Goal: Navigation & Orientation: Go to known website

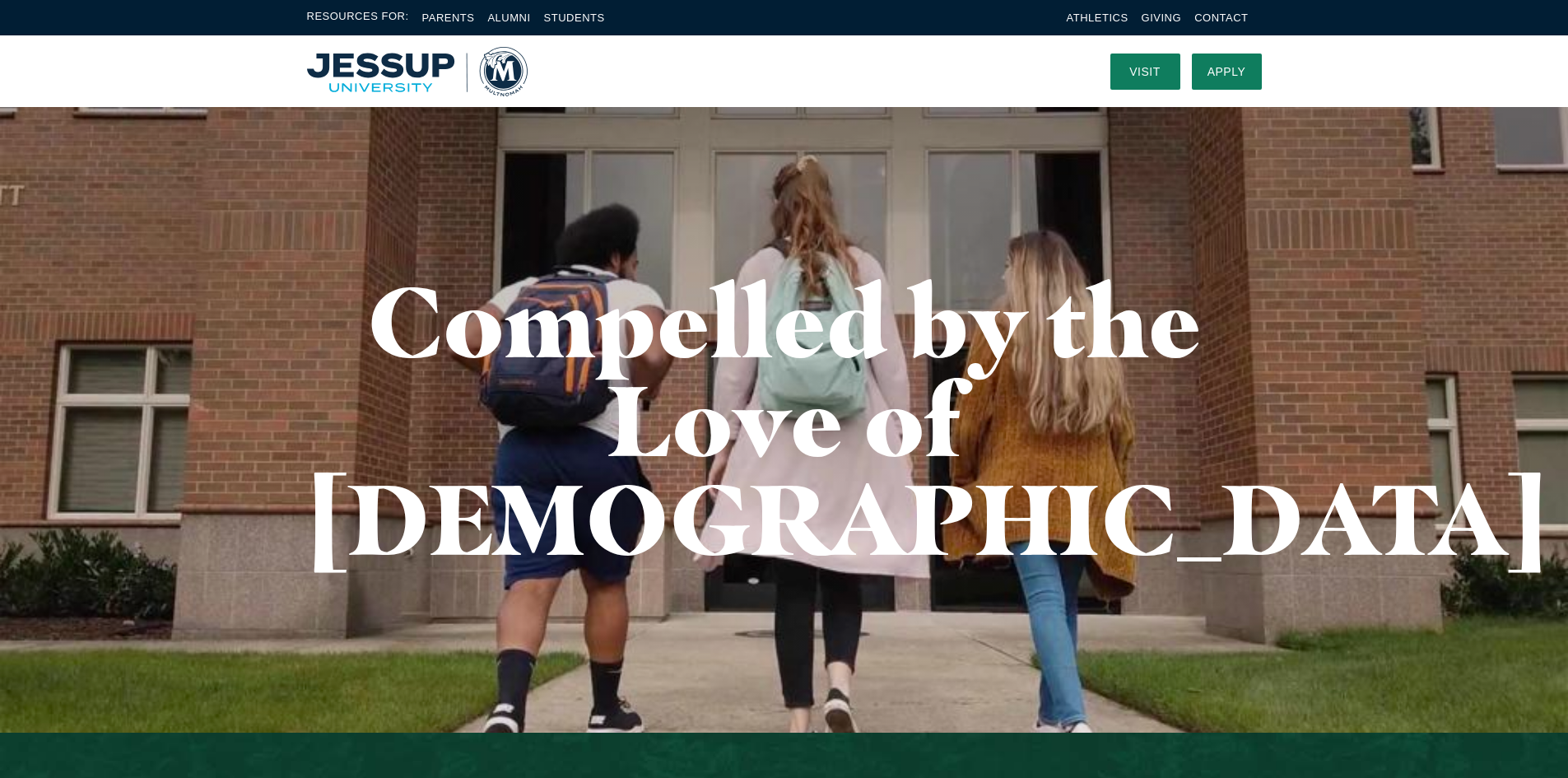
click at [396, 54] on img "Home" at bounding box center [416, 71] width 221 height 49
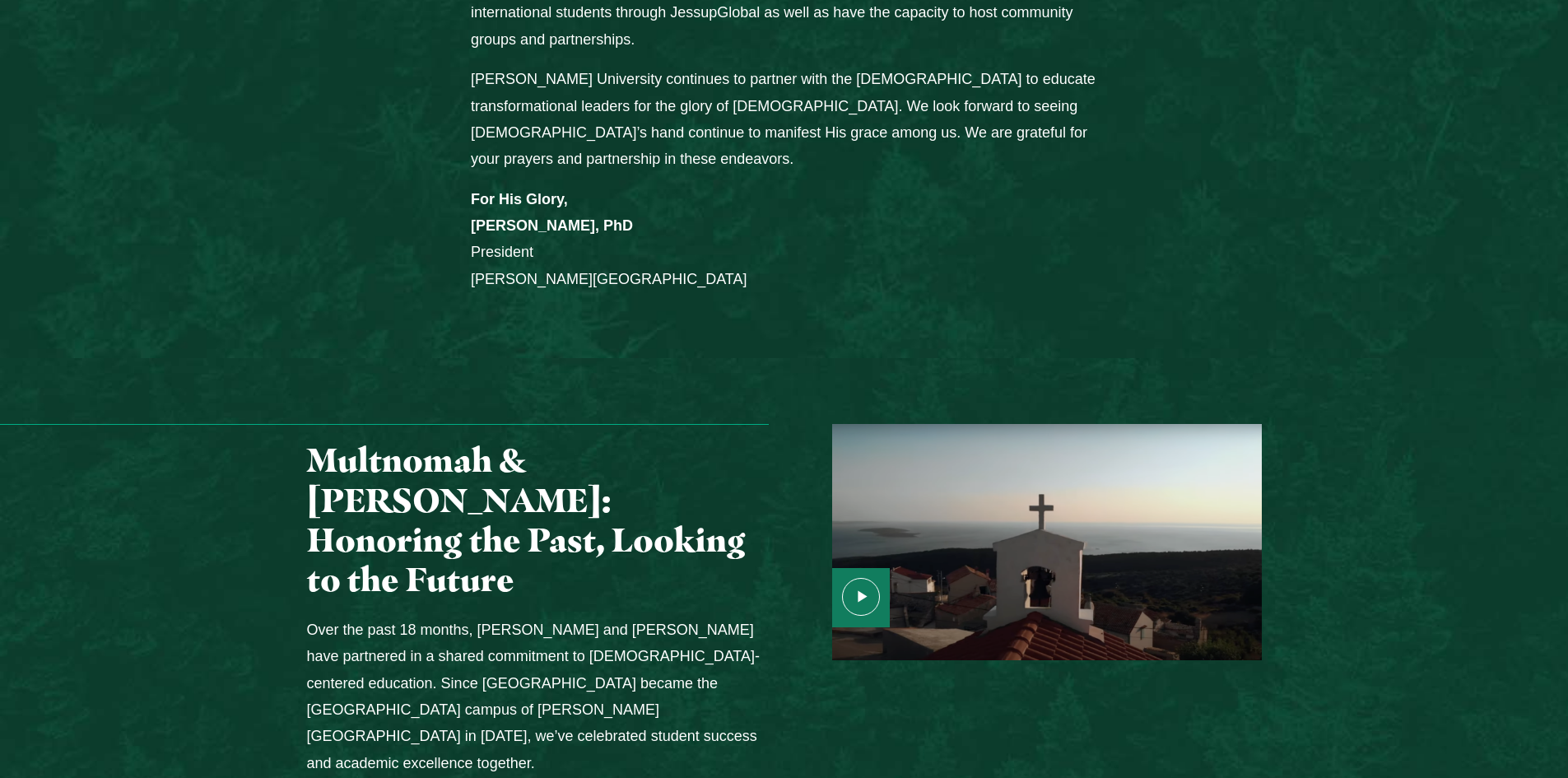
scroll to position [1645, 0]
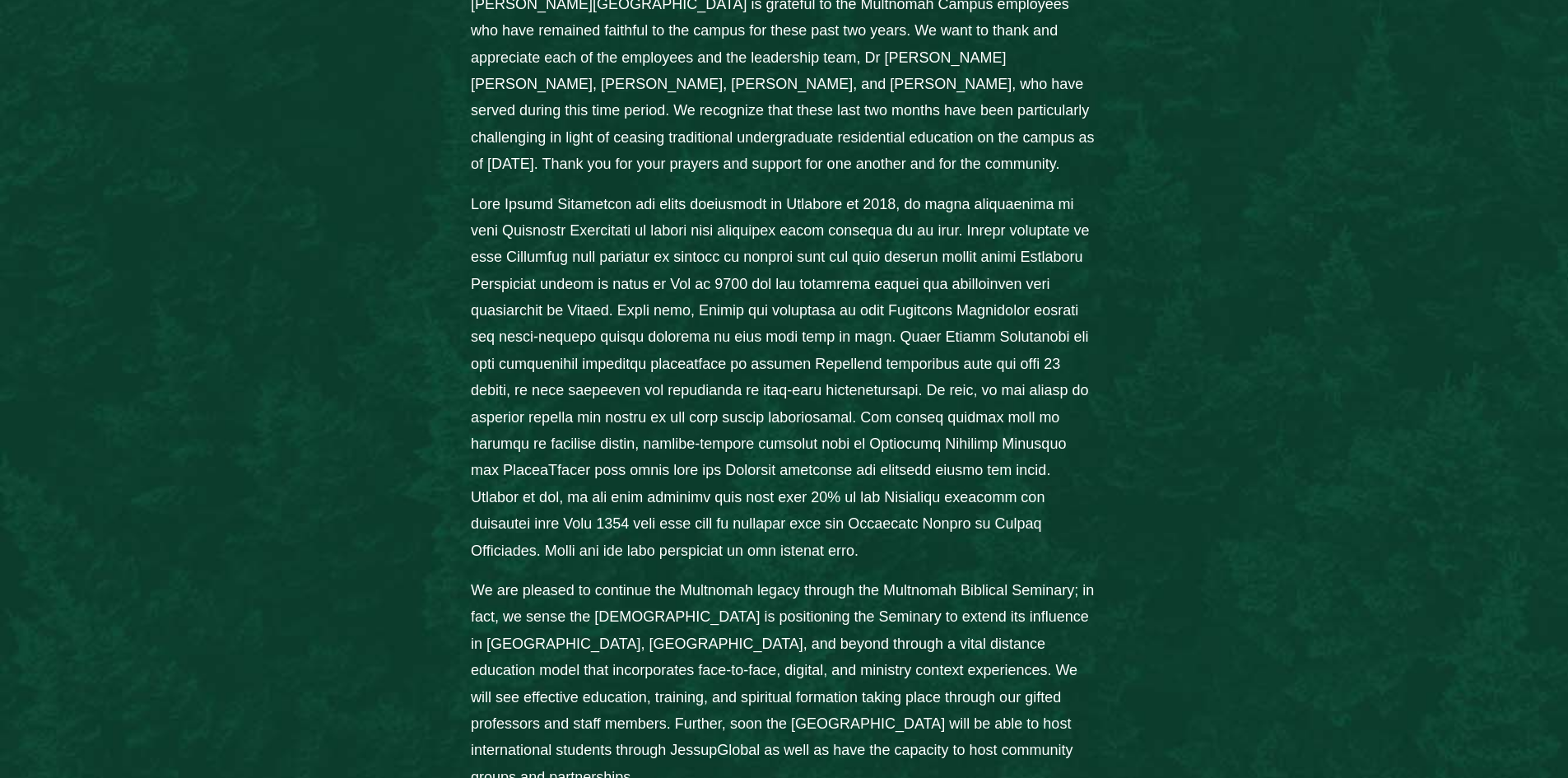
scroll to position [906, 0]
